Goal: Transaction & Acquisition: Purchase product/service

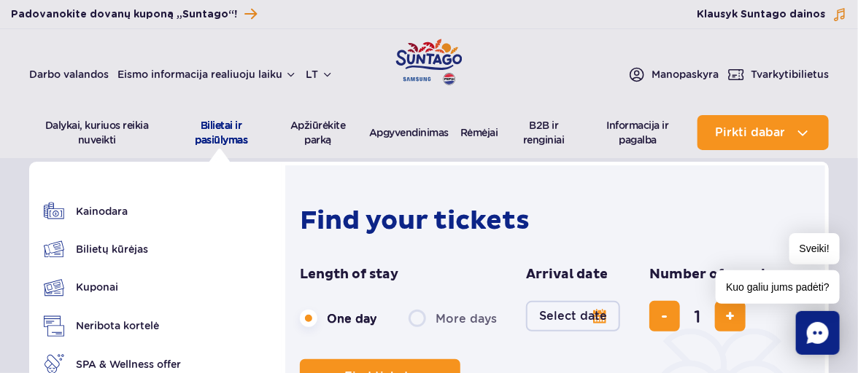
click at [212, 141] on font "Bilietai ir pasiūlymas" at bounding box center [221, 133] width 53 height 26
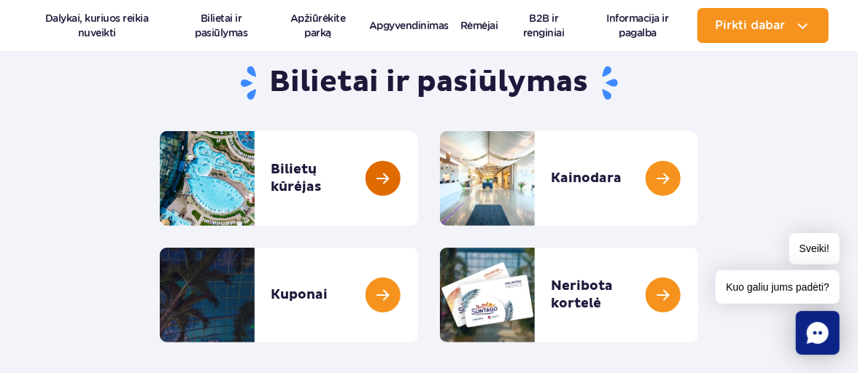
click at [418, 176] on link at bounding box center [418, 178] width 0 height 95
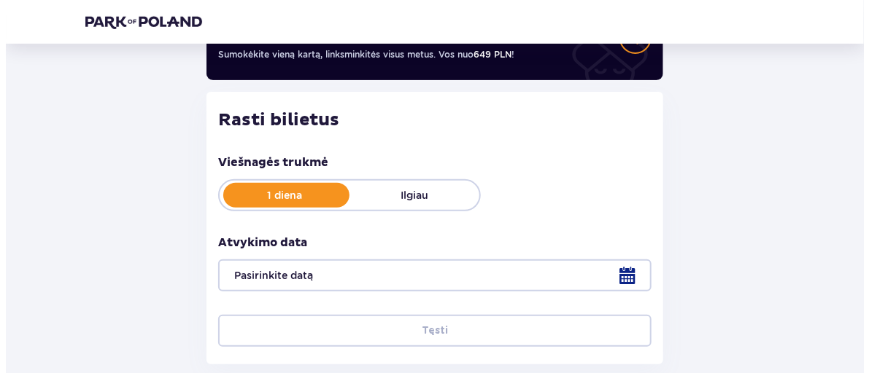
scroll to position [219, 0]
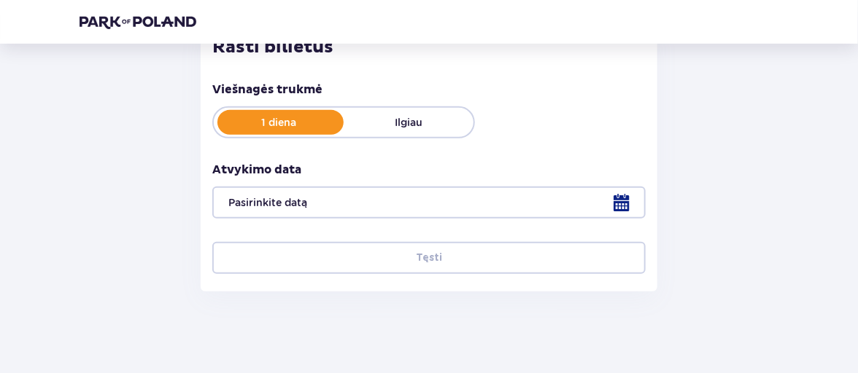
click at [619, 201] on div at bounding box center [428, 203] width 433 height 32
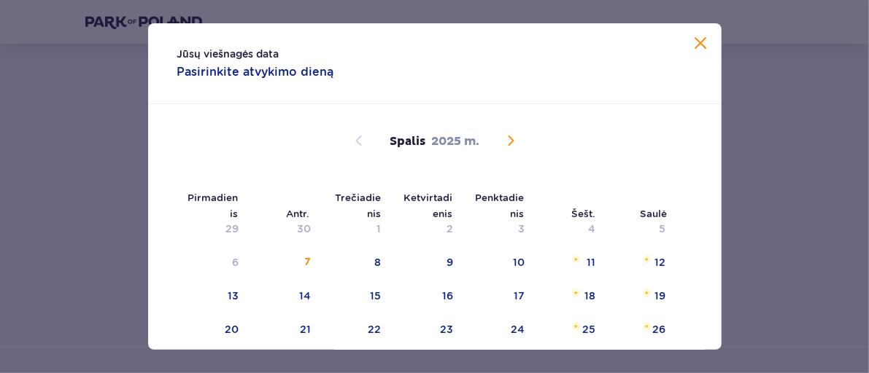
click at [506, 135] on span "Kitą mėnesį" at bounding box center [511, 141] width 18 height 18
click at [506, 139] on span "Kitą mėnesį" at bounding box center [511, 141] width 18 height 18
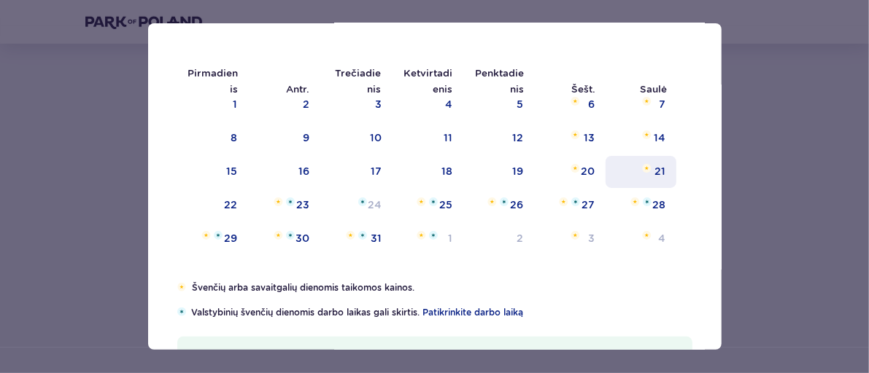
scroll to position [146, 0]
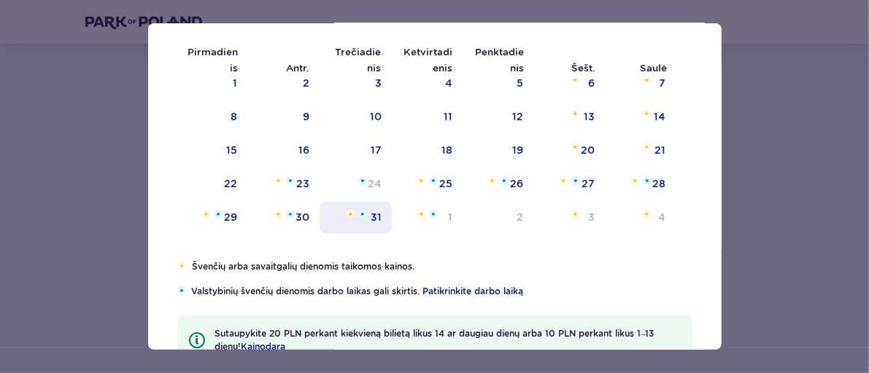
click at [379, 220] on div "31" at bounding box center [355, 218] width 72 height 32
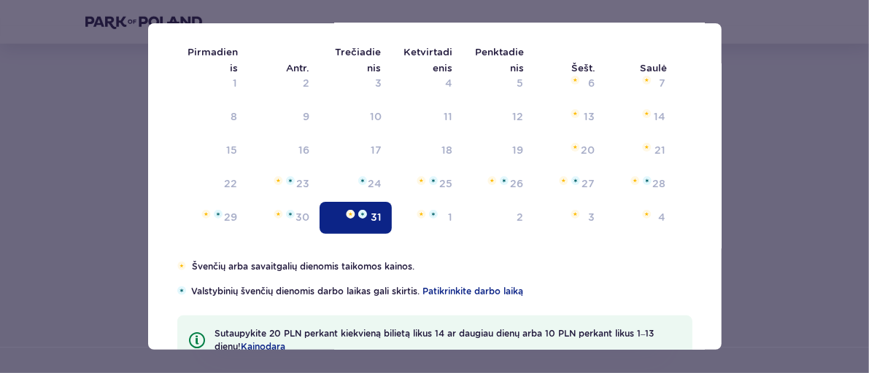
type input "31.12.25"
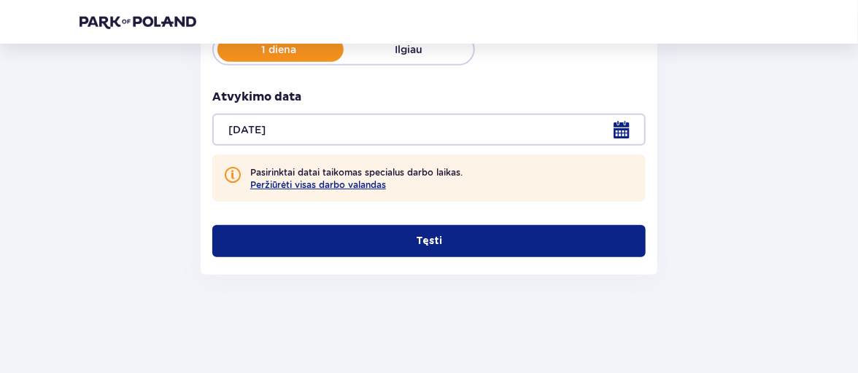
click at [421, 242] on font "Tęsti" at bounding box center [429, 241] width 26 height 10
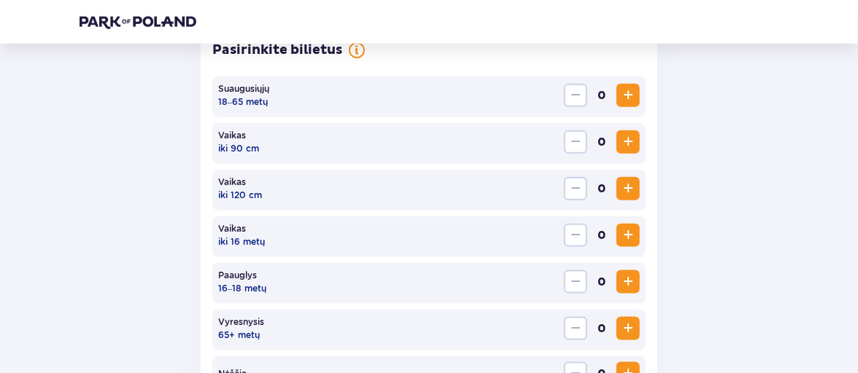
scroll to position [505, 0]
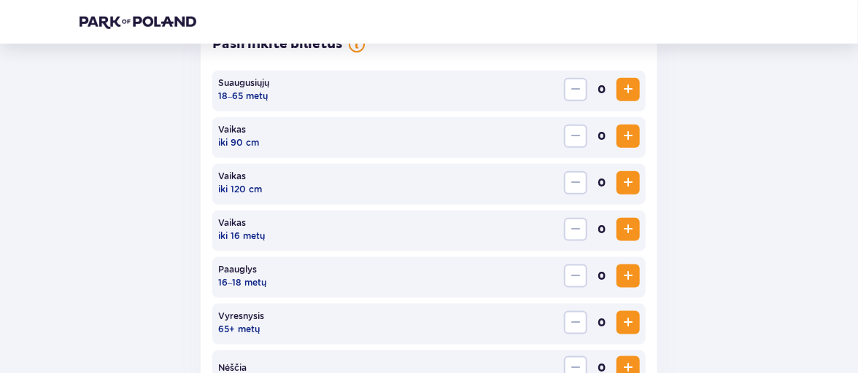
click at [629, 90] on span "Padidinti" at bounding box center [628, 90] width 18 height 18
click at [626, 232] on span "Padidinti" at bounding box center [628, 230] width 18 height 18
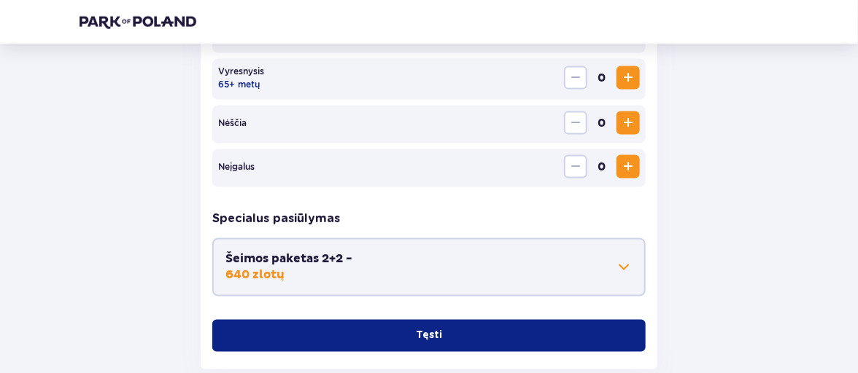
scroll to position [796, 0]
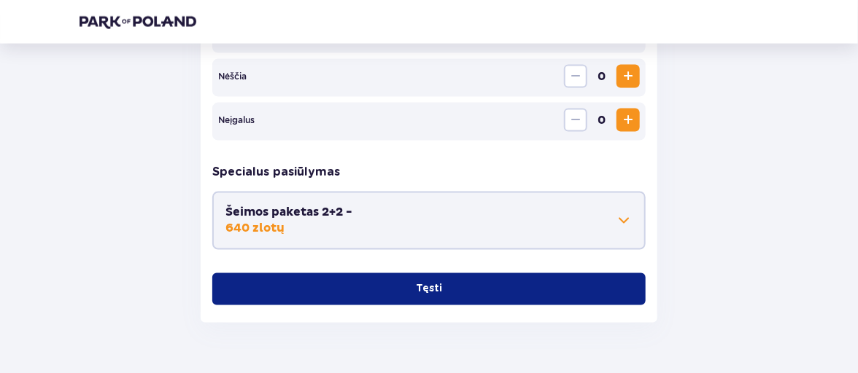
click at [624, 220] on span at bounding box center [624, 221] width 18 height 18
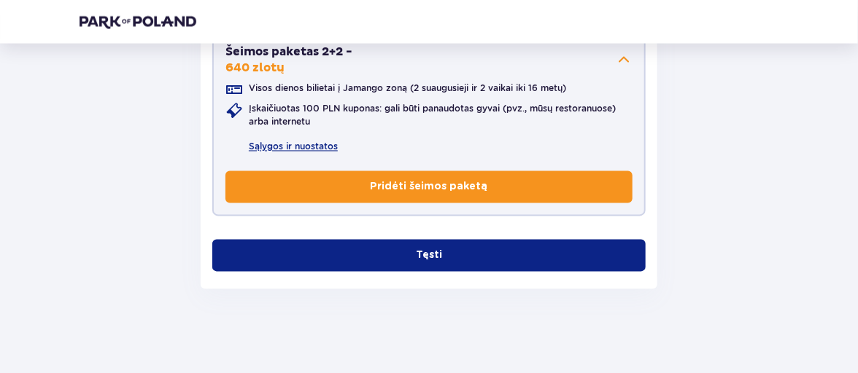
scroll to position [959, 0]
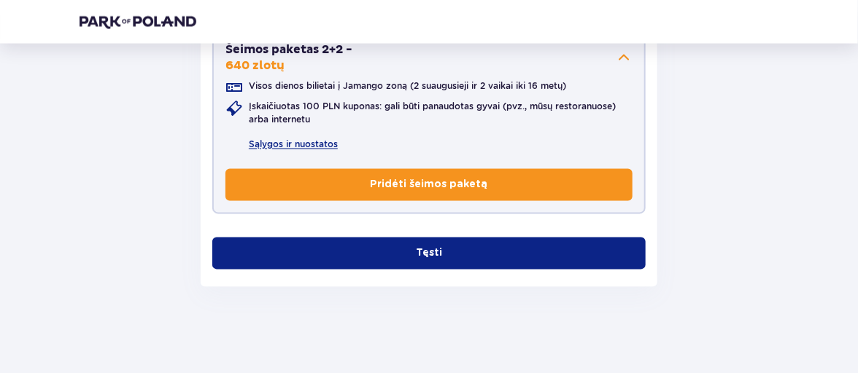
click at [403, 254] on button "Tęsti" at bounding box center [428, 254] width 433 height 32
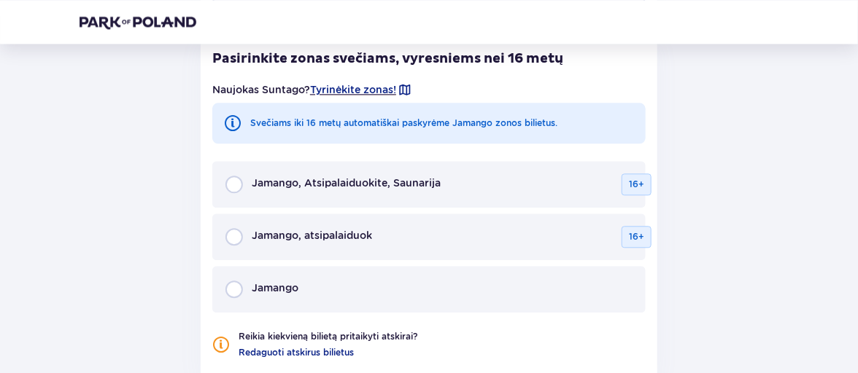
scroll to position [1173, 0]
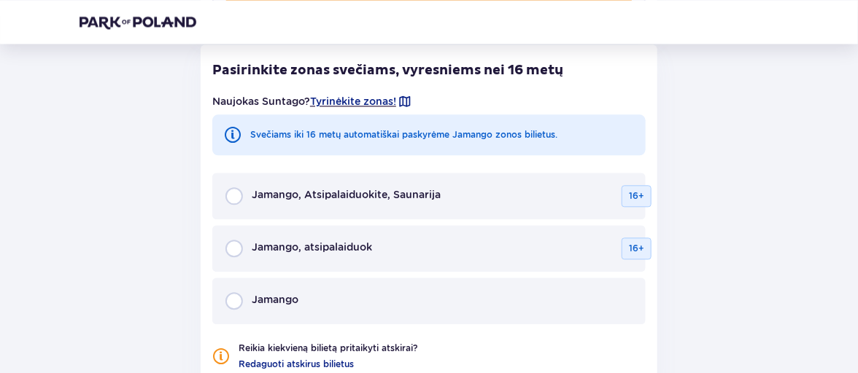
click at [232, 199] on input "radio" at bounding box center [234, 196] width 18 height 18
radio input "true"
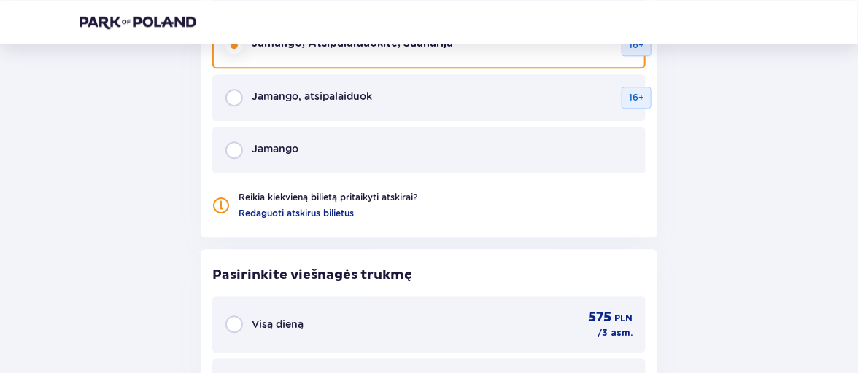
scroll to position [1163, 0]
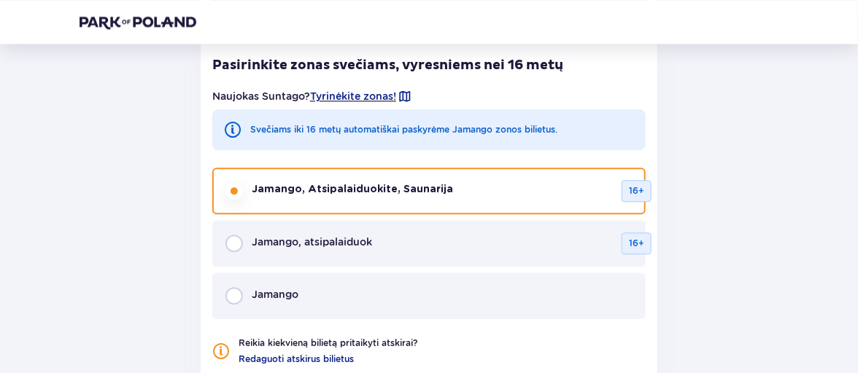
click at [230, 240] on input "radio" at bounding box center [234, 244] width 18 height 18
radio input "true"
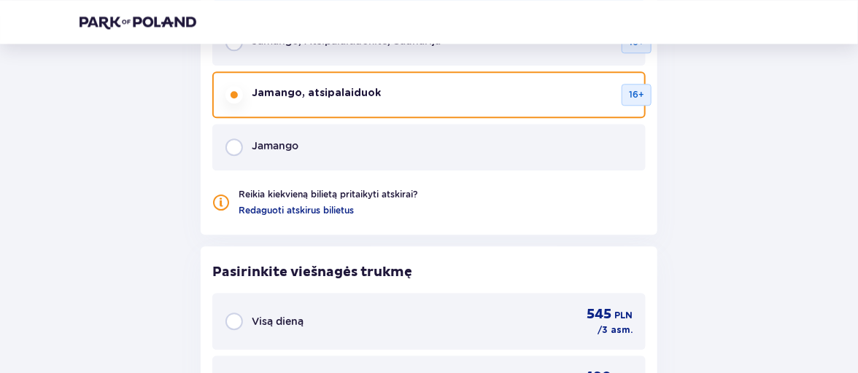
scroll to position [1310, 0]
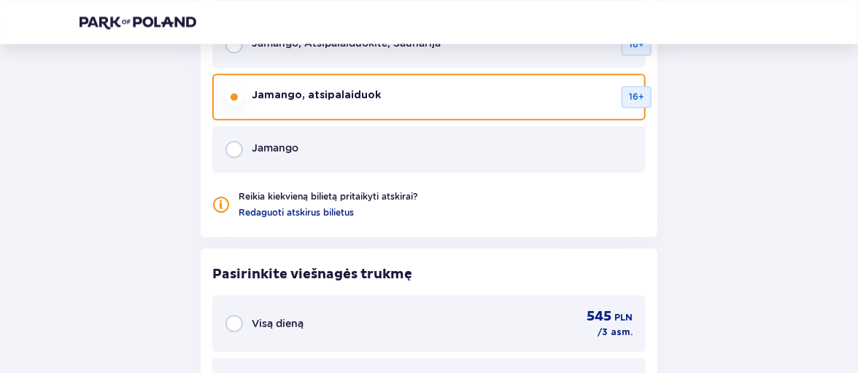
click at [234, 147] on input "radio" at bounding box center [234, 150] width 18 height 18
radio input "true"
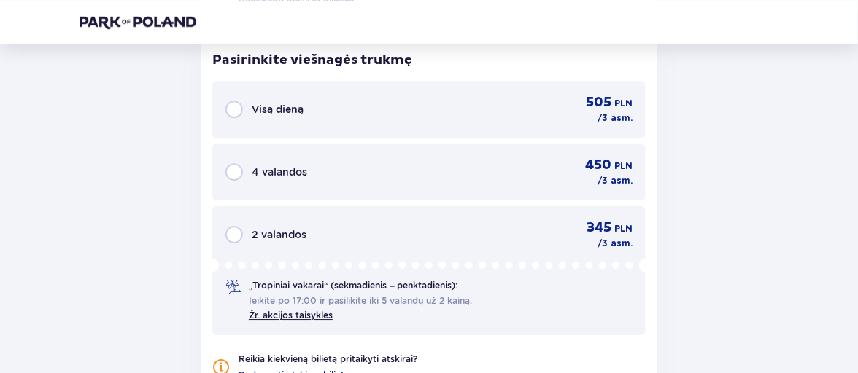
scroll to position [1529, 0]
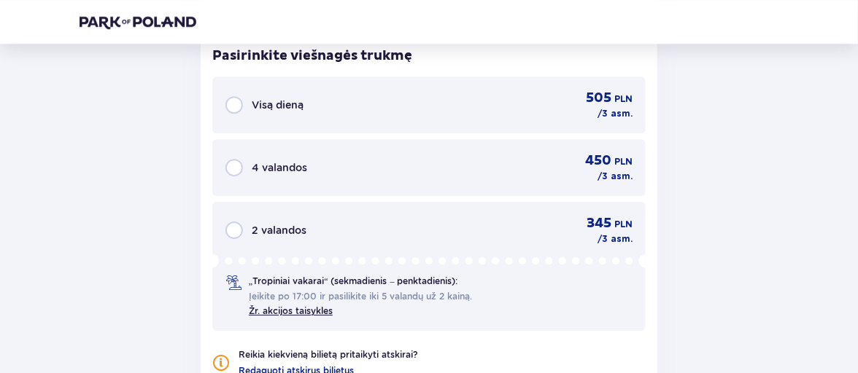
click at [228, 165] on input "radio" at bounding box center [234, 168] width 18 height 18
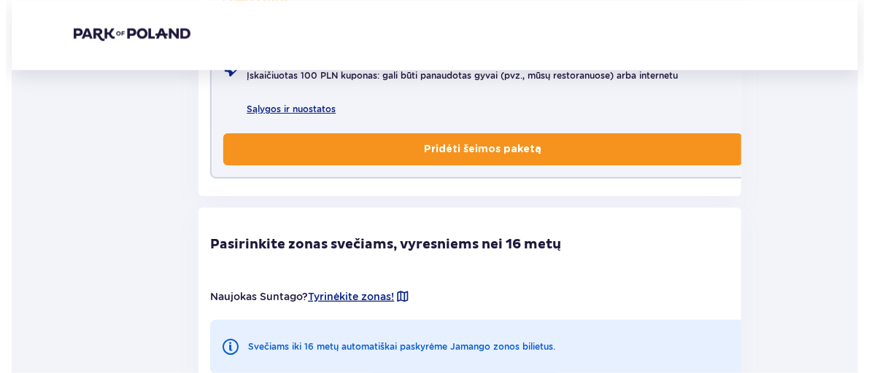
scroll to position [0, 0]
